Goal: Register for event/course

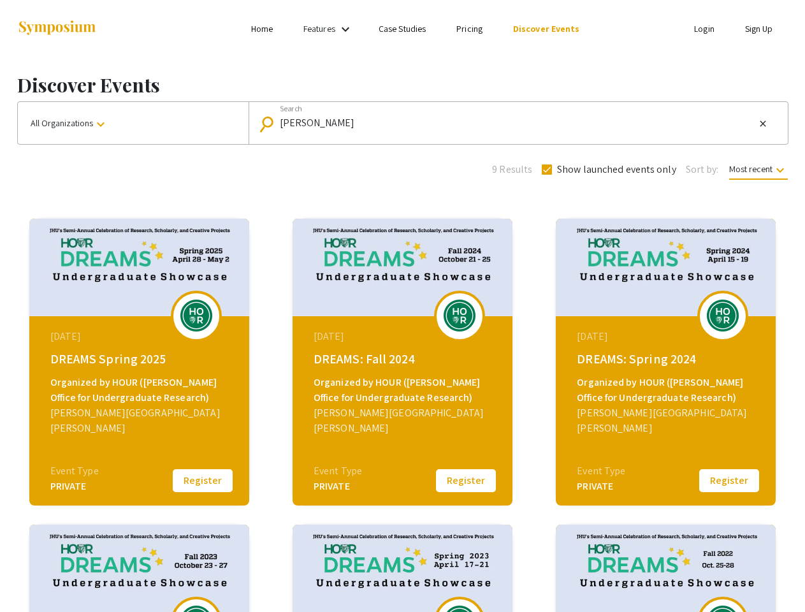
click at [329, 29] on link "Features" at bounding box center [319, 28] width 32 height 11
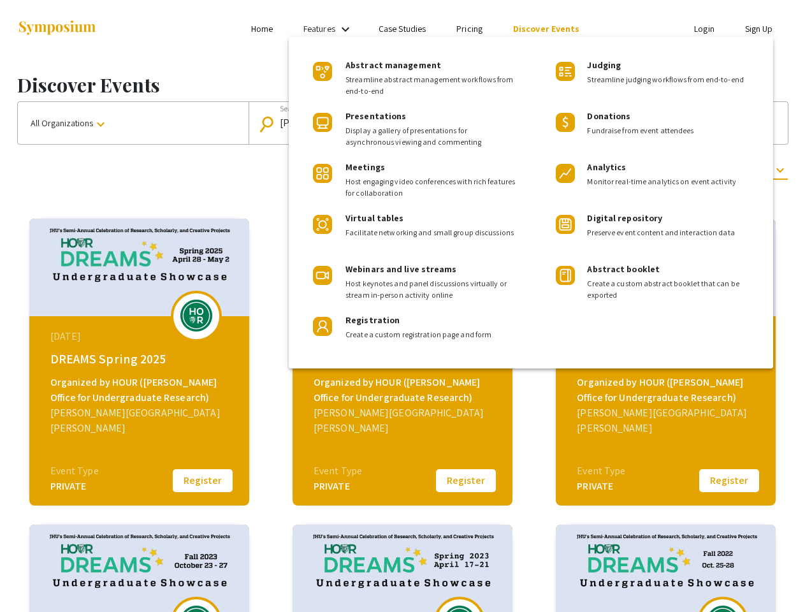
click at [515, 123] on input "[PERSON_NAME]" at bounding box center [517, 122] width 475 height 11
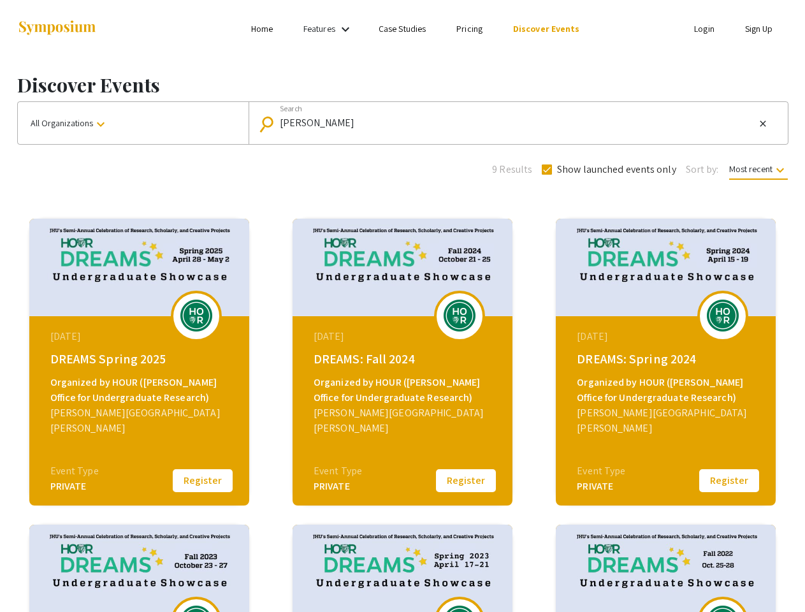
click at [763, 124] on mat-icon "close" at bounding box center [763, 123] width 10 height 11
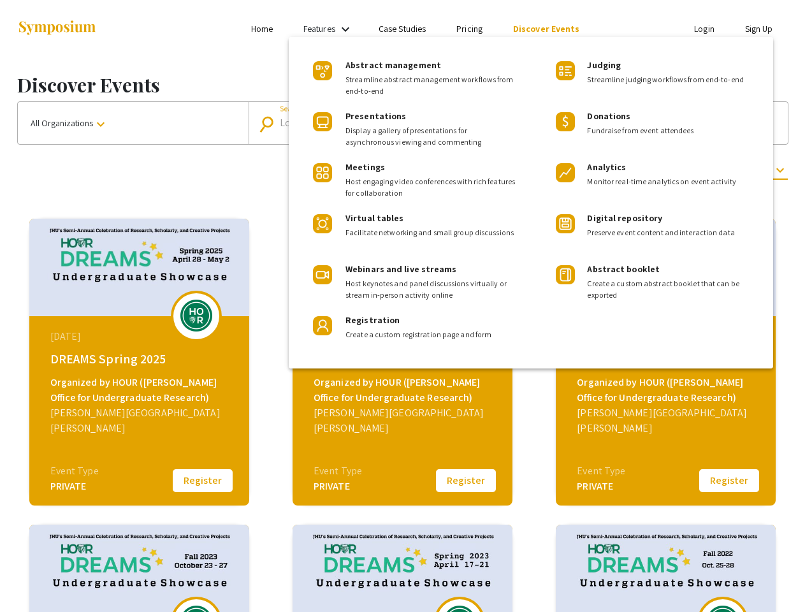
click at [607, 170] on span "Show launched events only" at bounding box center [616, 169] width 119 height 15
click at [547, 175] on input "Show launched events only" at bounding box center [546, 175] width 1 height 1
checkbox input "false"
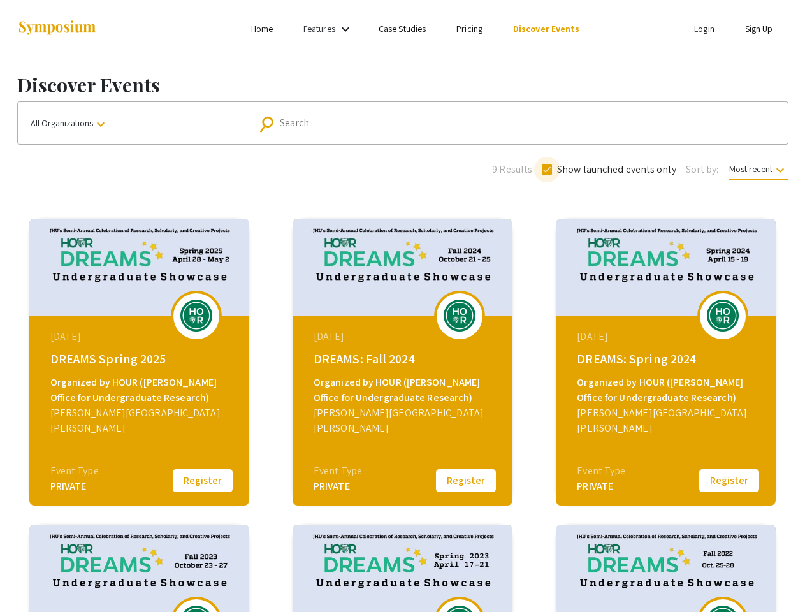
click at [757, 169] on span "Most recent keyboard_arrow_down" at bounding box center [758, 171] width 59 height 17
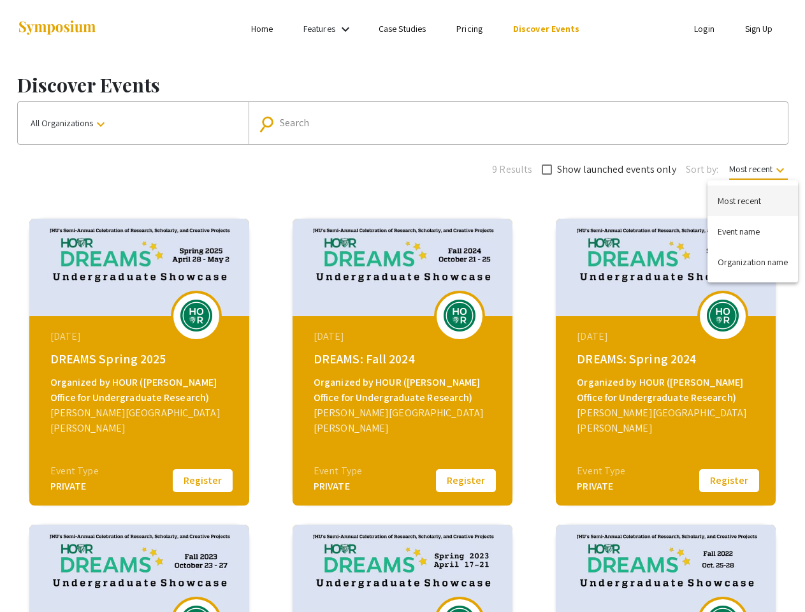
click at [203, 480] on div at bounding box center [402, 306] width 805 height 612
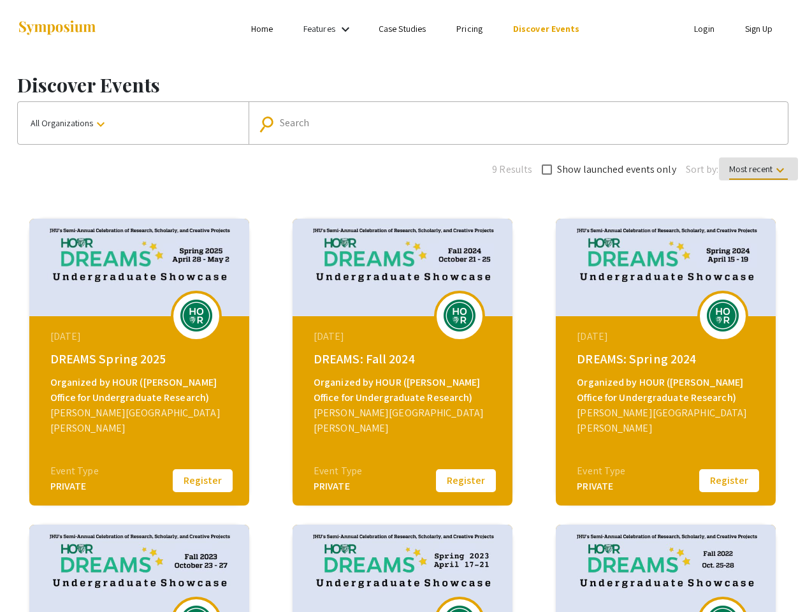
click at [466, 480] on button "Register" at bounding box center [466, 480] width 64 height 27
click at [729, 480] on button "Register" at bounding box center [729, 480] width 64 height 27
